Goal: Task Accomplishment & Management: Manage account settings

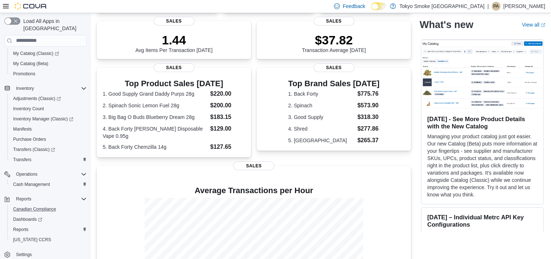
scroll to position [171, 0]
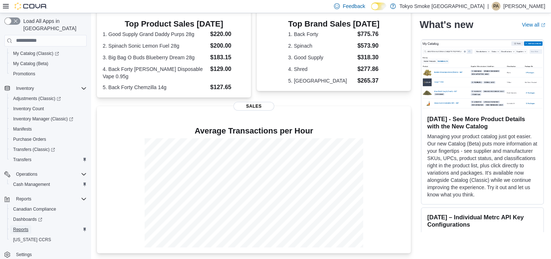
click at [26, 227] on span "Reports" at bounding box center [20, 230] width 15 height 6
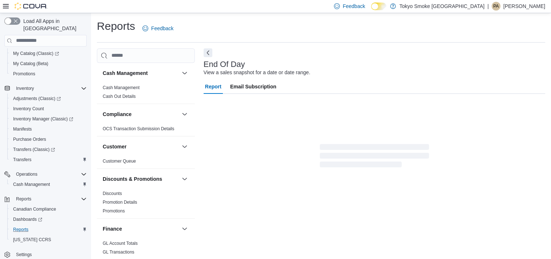
scroll to position [4, 0]
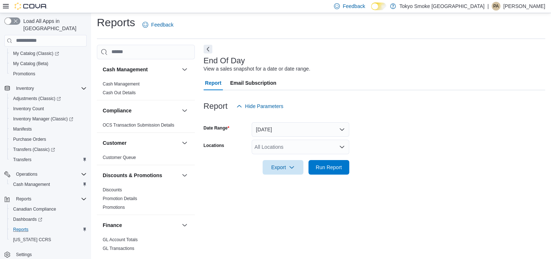
click at [323, 150] on div "All Locations" at bounding box center [301, 147] width 98 height 15
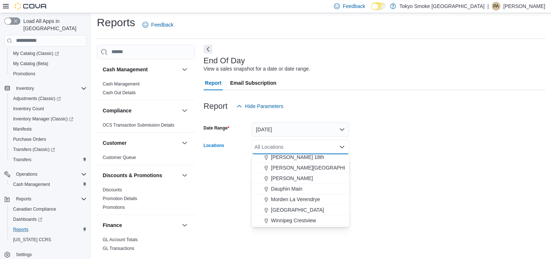
scroll to position [36, 0]
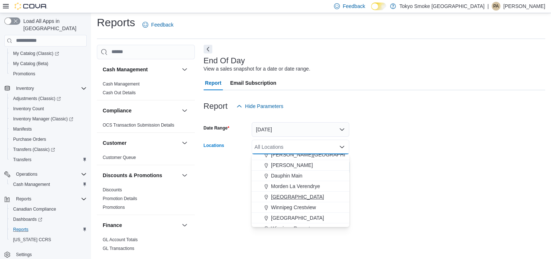
click at [298, 196] on span "[GEOGRAPHIC_DATA]" at bounding box center [297, 196] width 53 height 7
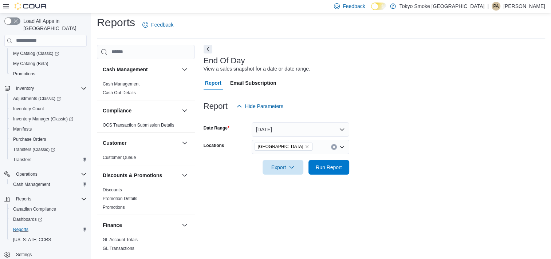
click at [378, 167] on form "Date Range [DATE] Locations [GEOGRAPHIC_DATA] Export Run Report" at bounding box center [375, 144] width 342 height 61
click at [335, 172] on span "Run Report" at bounding box center [329, 167] width 32 height 15
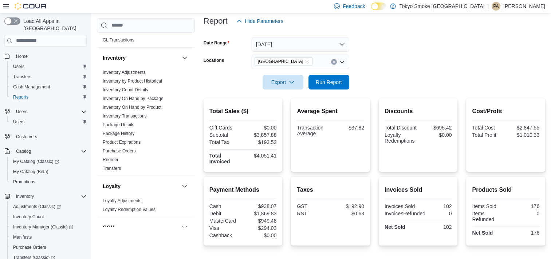
scroll to position [73, 0]
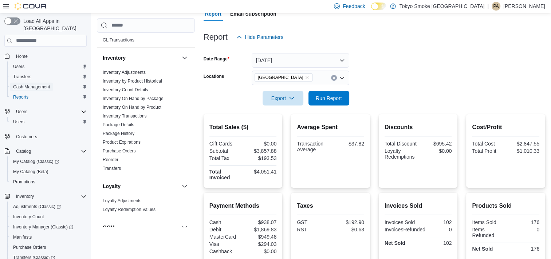
click at [36, 84] on span "Cash Management" at bounding box center [31, 87] width 37 height 6
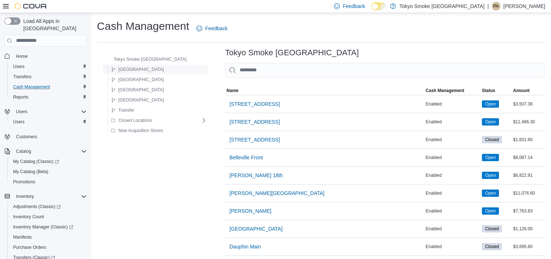
click at [133, 68] on span "[GEOGRAPHIC_DATA]" at bounding box center [141, 70] width 46 height 6
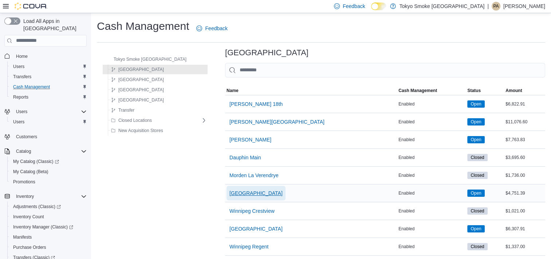
click at [234, 194] on span "[GEOGRAPHIC_DATA]" at bounding box center [255, 193] width 53 height 7
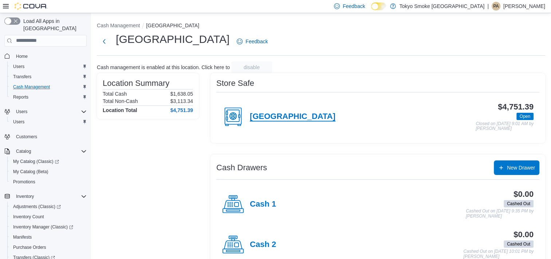
click at [316, 115] on h4 "[GEOGRAPHIC_DATA]" at bounding box center [293, 116] width 86 height 9
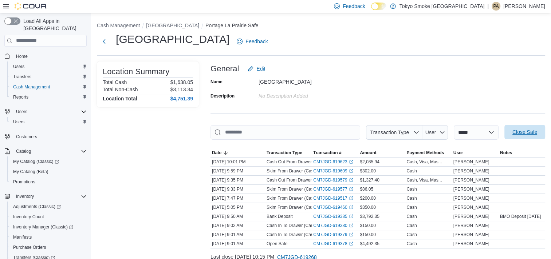
click at [526, 133] on span "Close Safe" at bounding box center [524, 132] width 25 height 7
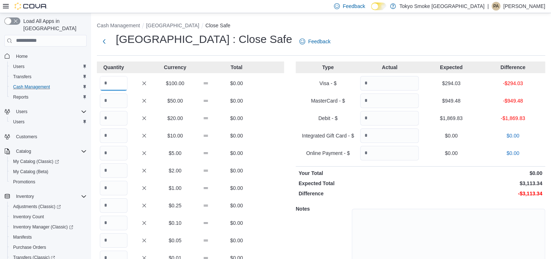
click at [116, 84] on input "Quantity" at bounding box center [114, 83] width 28 height 15
type input "*"
type input "**"
type input "*"
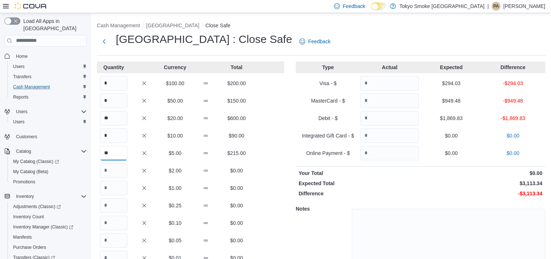
type input "**"
type input "***"
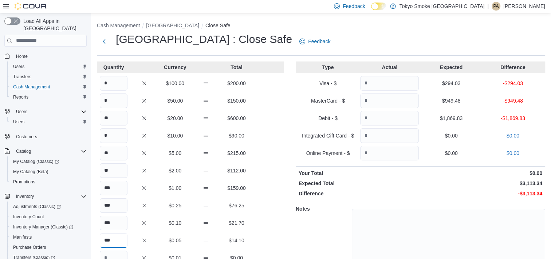
scroll to position [51, 0]
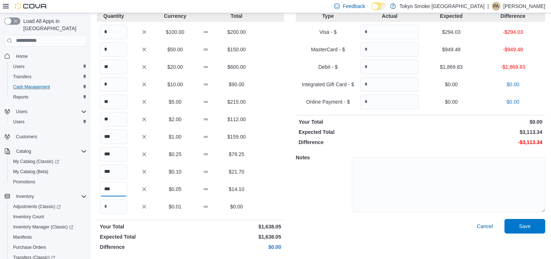
type input "***"
click at [300, 204] on div "Notes" at bounding box center [421, 184] width 250 height 70
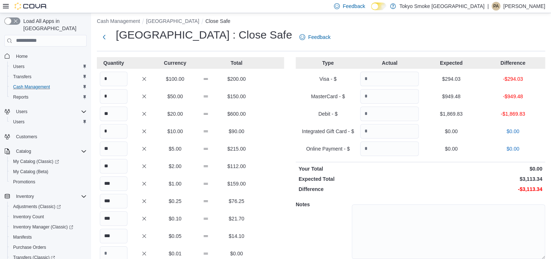
scroll to position [0, 0]
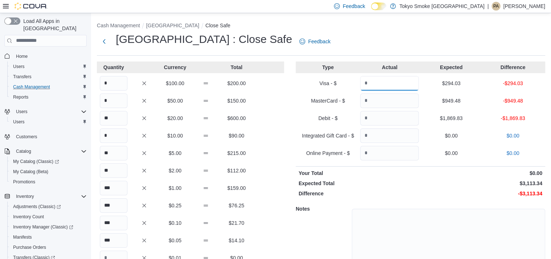
click at [382, 86] on input "Quantity" at bounding box center [389, 83] width 59 height 15
type input "******"
click at [397, 104] on input "Quantity" at bounding box center [389, 101] width 59 height 15
type input "*"
type input "******"
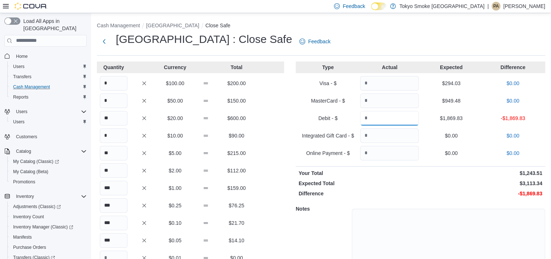
click at [399, 121] on input "Quantity" at bounding box center [389, 118] width 59 height 15
type input "*******"
click at [434, 192] on p "$0.00" at bounding box center [482, 193] width 121 height 7
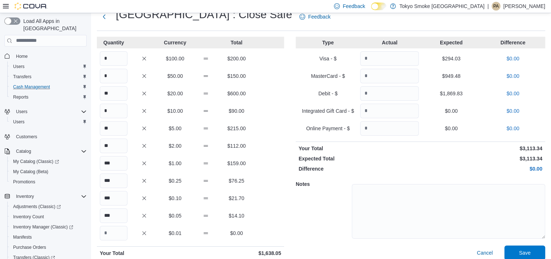
scroll to position [51, 0]
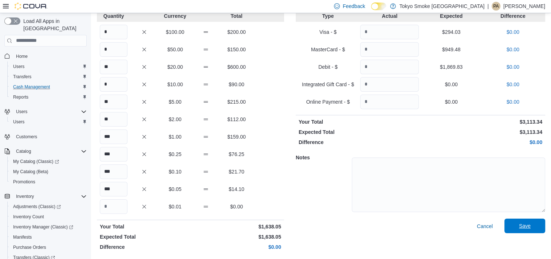
click at [531, 228] on span "Save" at bounding box center [525, 226] width 12 height 7
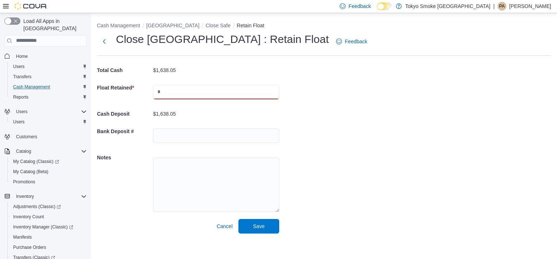
click at [186, 88] on input "text" at bounding box center [216, 92] width 126 height 15
type input "*******"
click at [372, 208] on div "Cash Management Portage [GEOGRAPHIC_DATA] Close Safe Retain Float Close Portage…" at bounding box center [323, 126] width 465 height 227
click at [258, 225] on span "Save" at bounding box center [259, 226] width 12 height 7
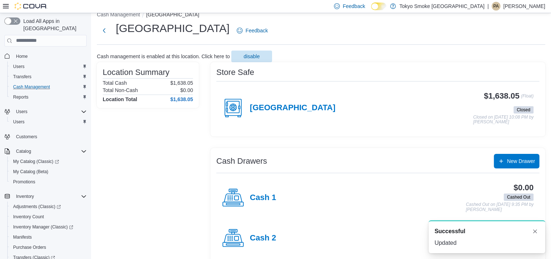
scroll to position [22, 0]
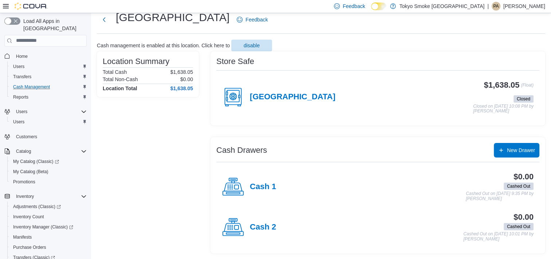
click at [530, 11] on div "Feedback Dark Mode Tokyo Smoke [GEOGRAPHIC_DATA] | PA [PERSON_NAME]" at bounding box center [438, 6] width 214 height 15
click at [523, 8] on p "[PERSON_NAME]" at bounding box center [524, 6] width 42 height 9
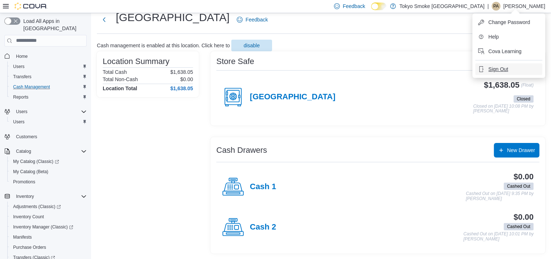
click at [506, 67] on span "Sign Out" at bounding box center [498, 69] width 20 height 7
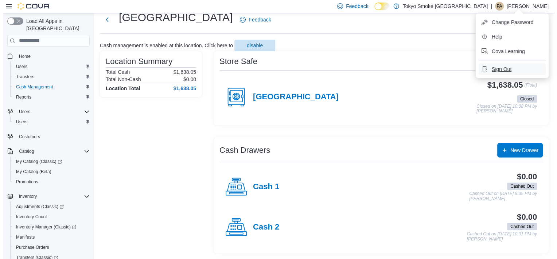
scroll to position [0, 0]
